Goal: Navigation & Orientation: Go to known website

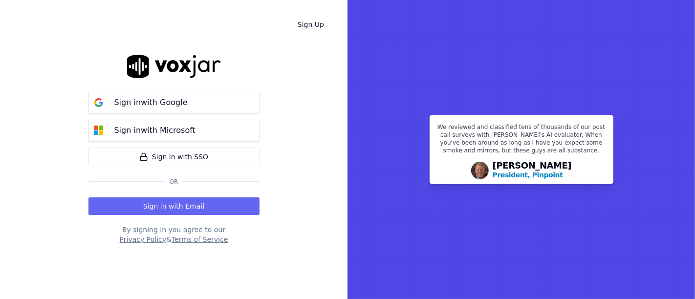
click at [192, 89] on div "Sign in with Google Sign in with Microsoft Sign in with SSO Or" at bounding box center [174, 140] width 171 height 108
click at [193, 94] on button "Sign in with Google" at bounding box center [174, 103] width 171 height 22
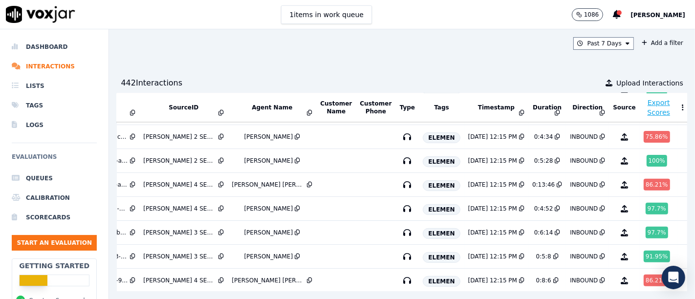
scroll to position [332, 81]
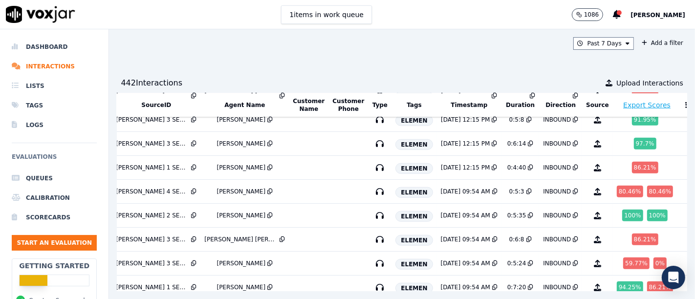
scroll to position [803, 109]
